Goal: Navigation & Orientation: Find specific page/section

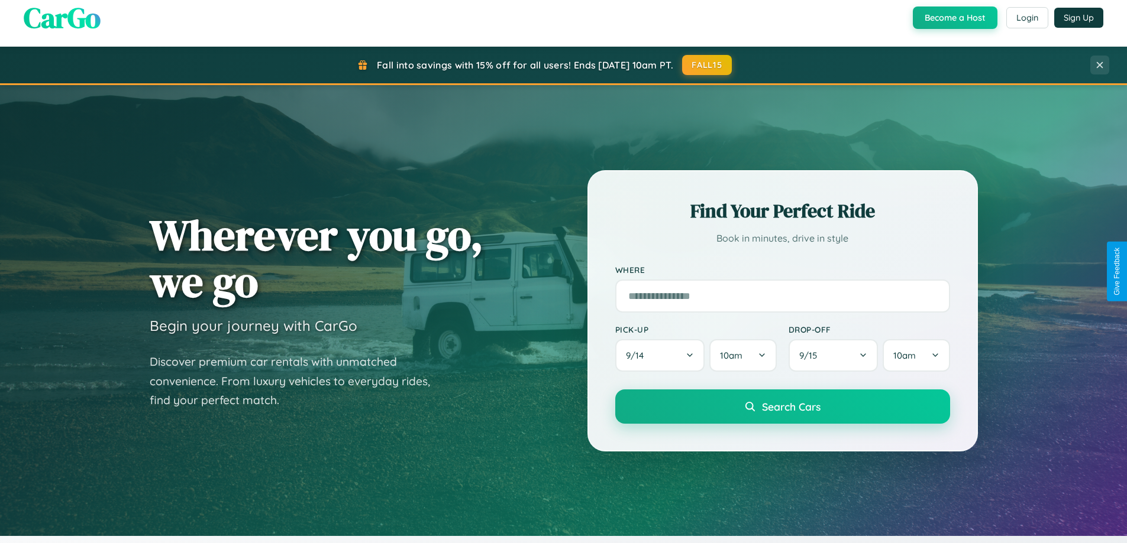
scroll to position [814, 0]
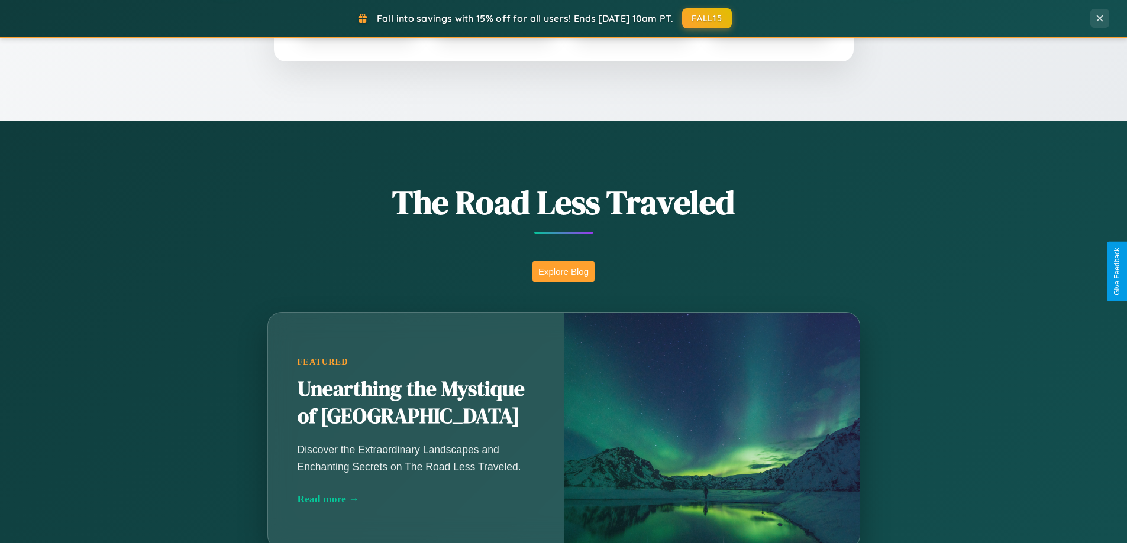
click at [563, 271] on button "Explore Blog" at bounding box center [563, 272] width 62 height 22
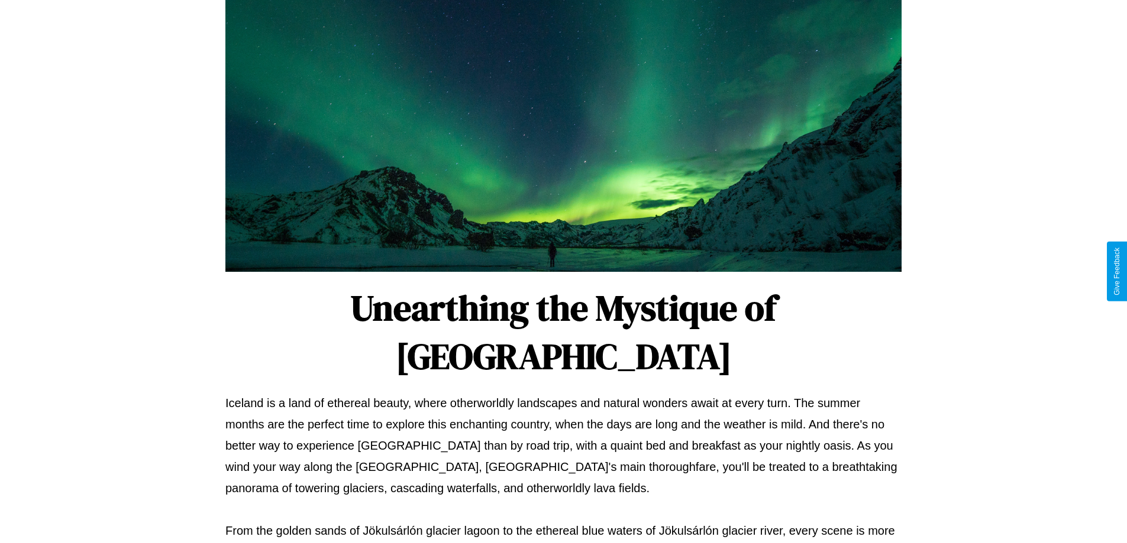
scroll to position [383, 0]
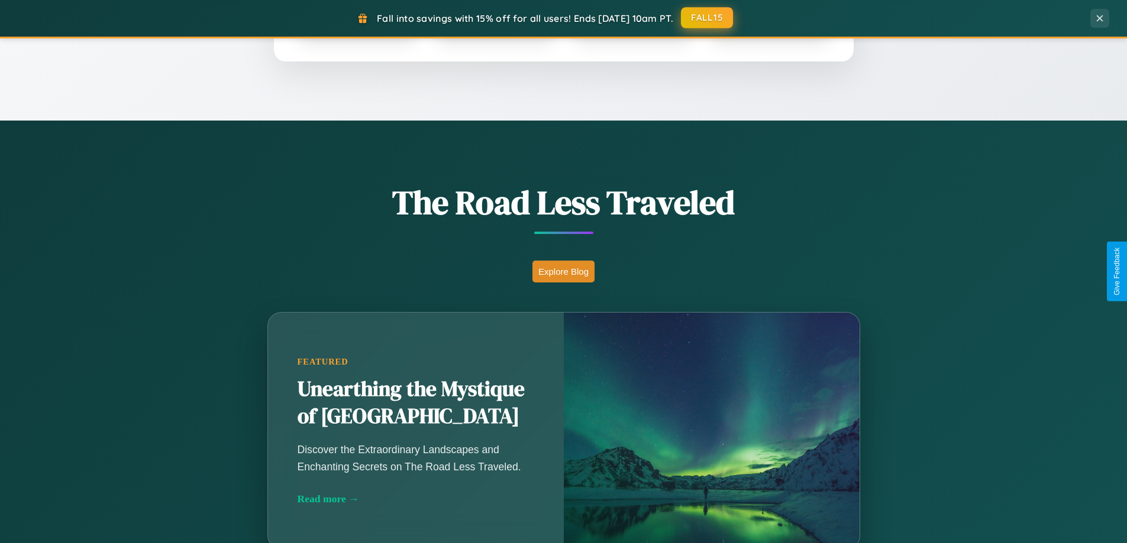
click at [707, 18] on button "FALL15" at bounding box center [707, 17] width 52 height 21
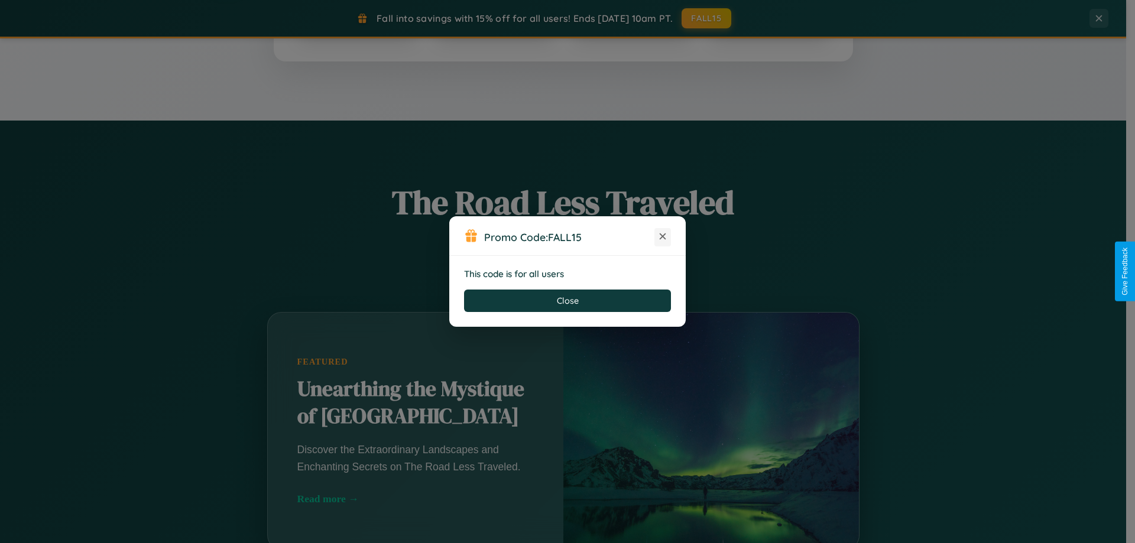
click at [663, 237] on icon at bounding box center [663, 237] width 12 height 12
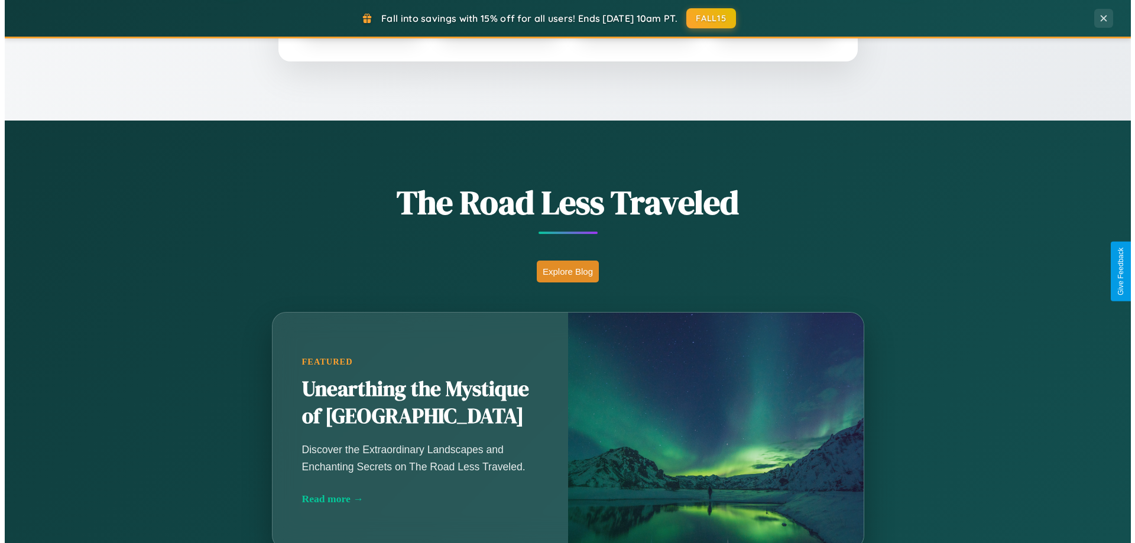
scroll to position [0, 0]
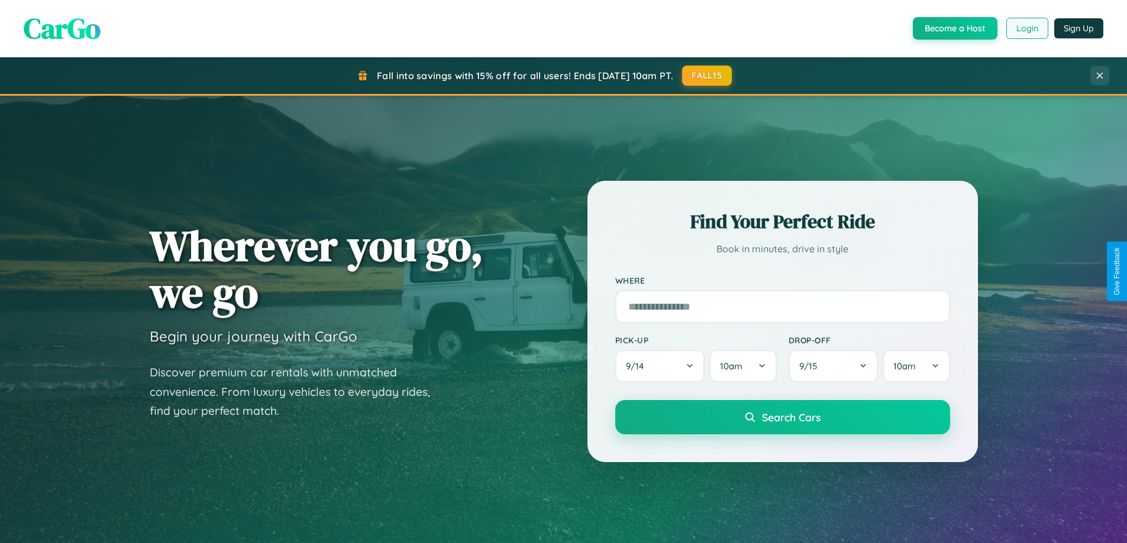
click at [1026, 28] on button "Login" at bounding box center [1027, 28] width 42 height 21
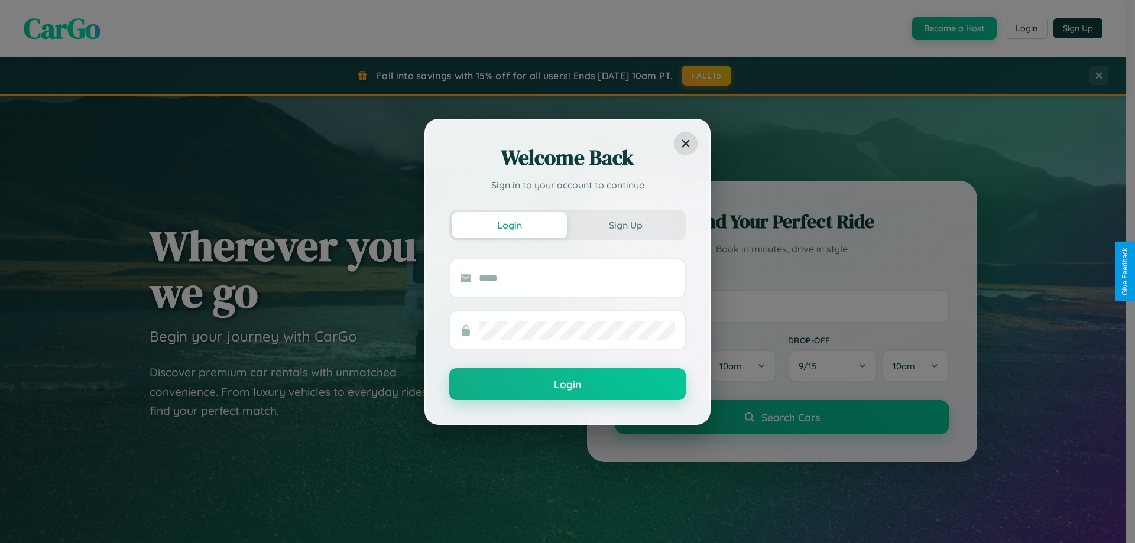
click at [707, 76] on div "Welcome Back Sign in to your account to continue Login Sign Up Login" at bounding box center [567, 271] width 1135 height 543
